Goal: Transaction & Acquisition: Subscribe to service/newsletter

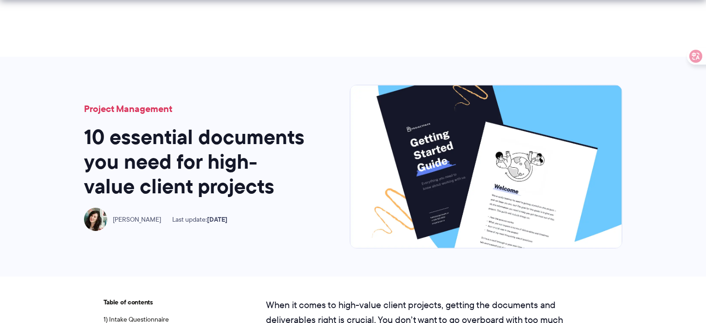
scroll to position [182, 0]
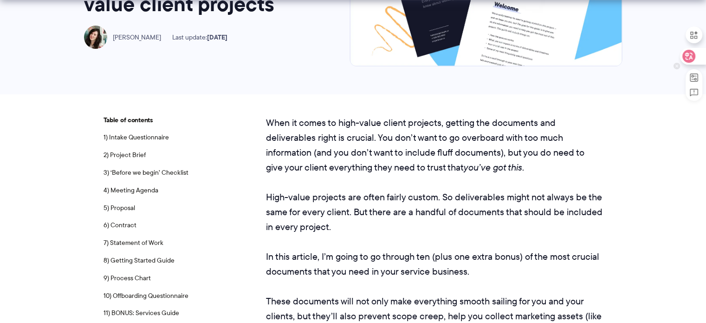
click at [693, 54] on icon at bounding box center [688, 56] width 9 height 9
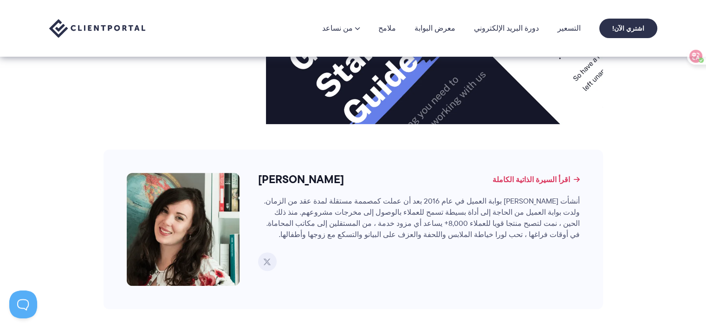
scroll to position [3800, 0]
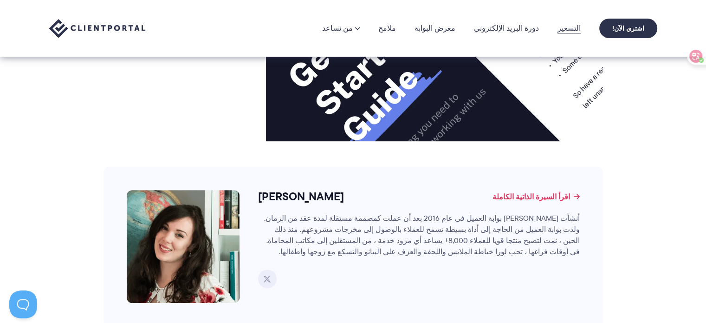
click at [578, 27] on font "التسعير" at bounding box center [569, 28] width 23 height 11
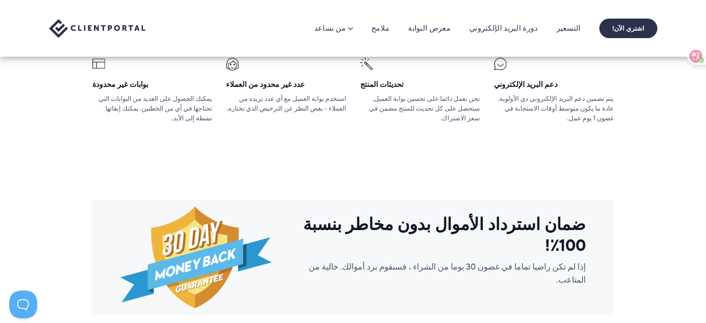
scroll to position [464, 0]
